Goal: Task Accomplishment & Management: Manage account settings

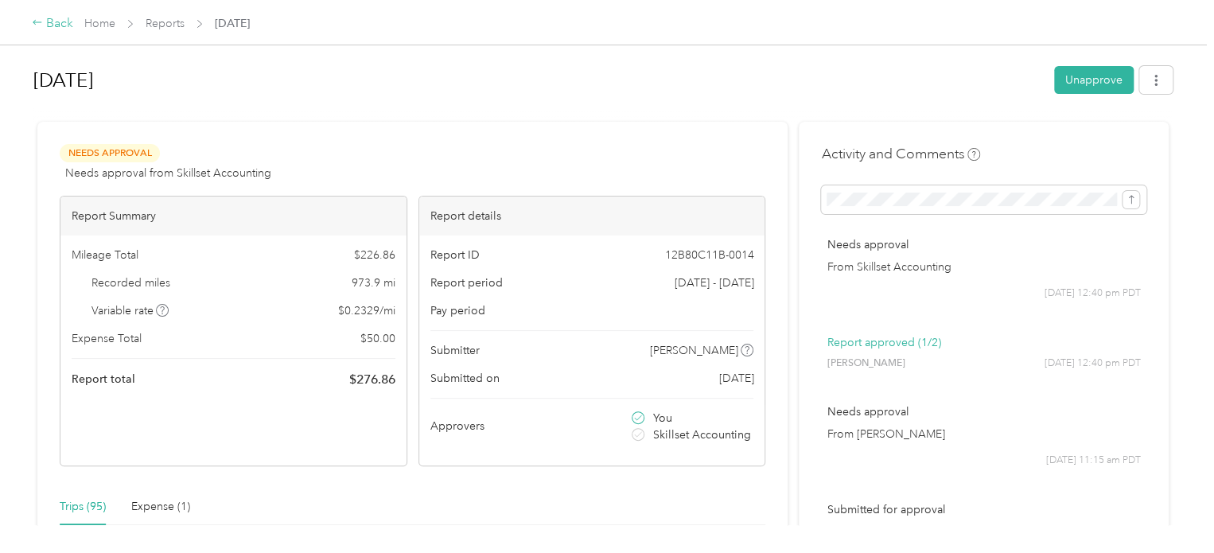
click at [64, 20] on div "Back" at bounding box center [52, 23] width 41 height 19
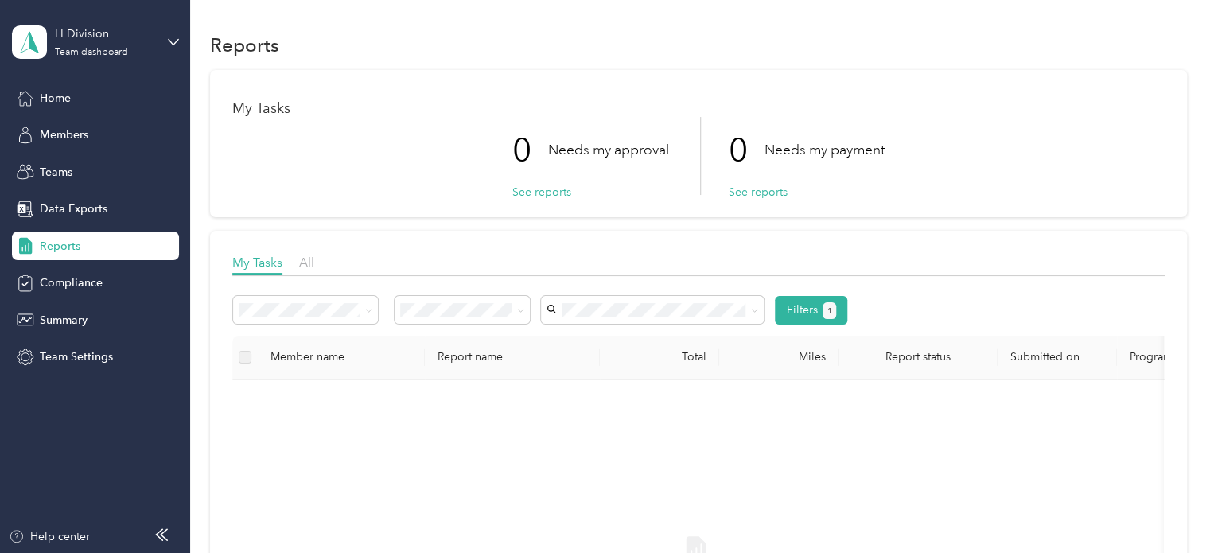
click at [165, 42] on div "LI Division Team dashboard" at bounding box center [95, 42] width 167 height 56
click at [56, 206] on div "Log out" at bounding box center [179, 200] width 313 height 28
